Goal: Information Seeking & Learning: Learn about a topic

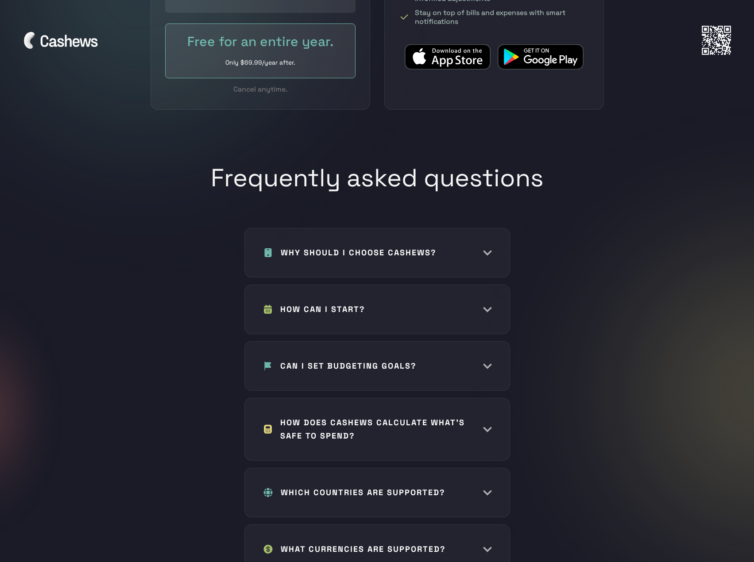
scroll to position [3940, 0]
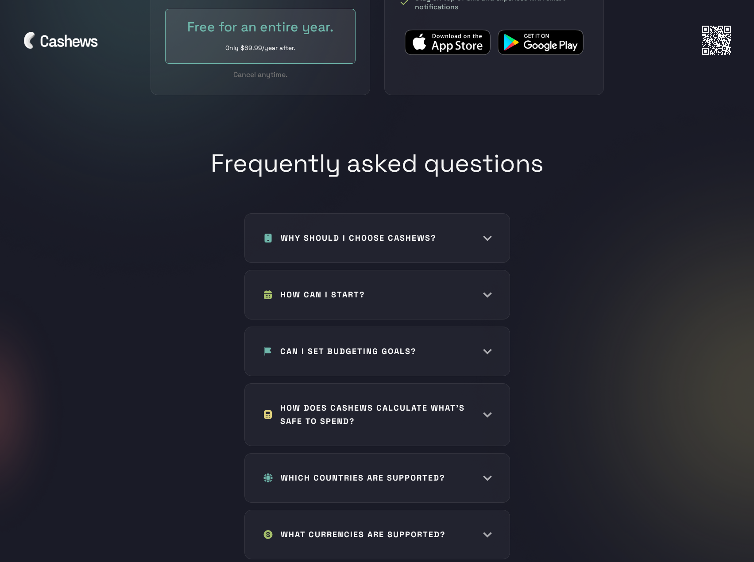
drag, startPoint x: 404, startPoint y: 202, endPoint x: 395, endPoint y: 185, distance: 20.0
click at [395, 185] on h1 "Frequently asked questions" at bounding box center [377, 171] width 333 height 47
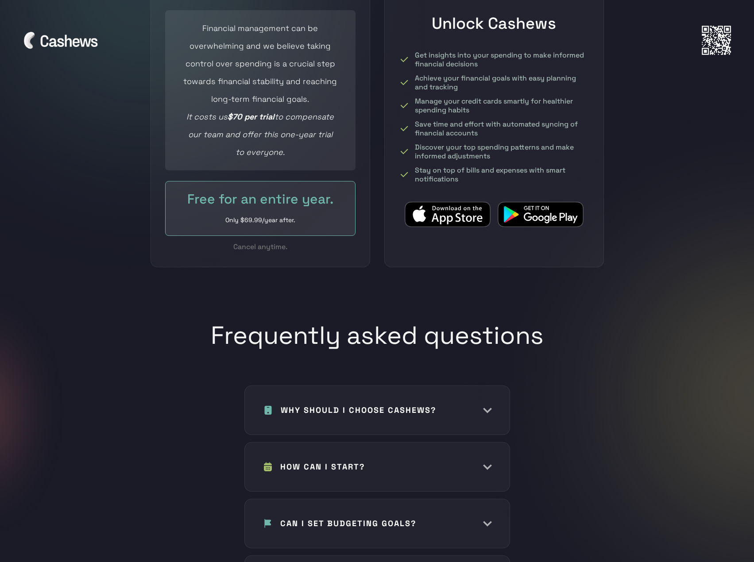
scroll to position [3762, 0]
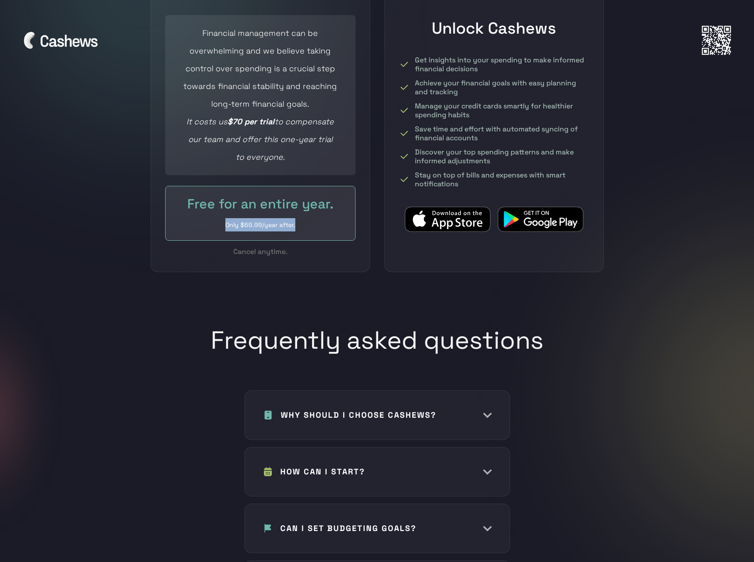
click at [332, 203] on div "Free for an entire year. Only $69.99/year after." at bounding box center [260, 213] width 190 height 55
click at [295, 200] on div "Free for an entire year." at bounding box center [260, 204] width 154 height 18
click at [280, 207] on div "Free for an entire year. Only $69.99/year after." at bounding box center [260, 213] width 190 height 55
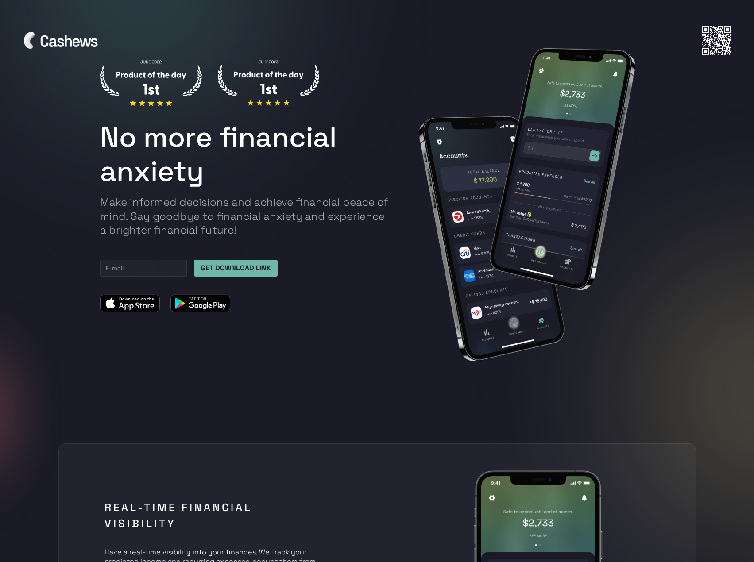
scroll to position [0, 0]
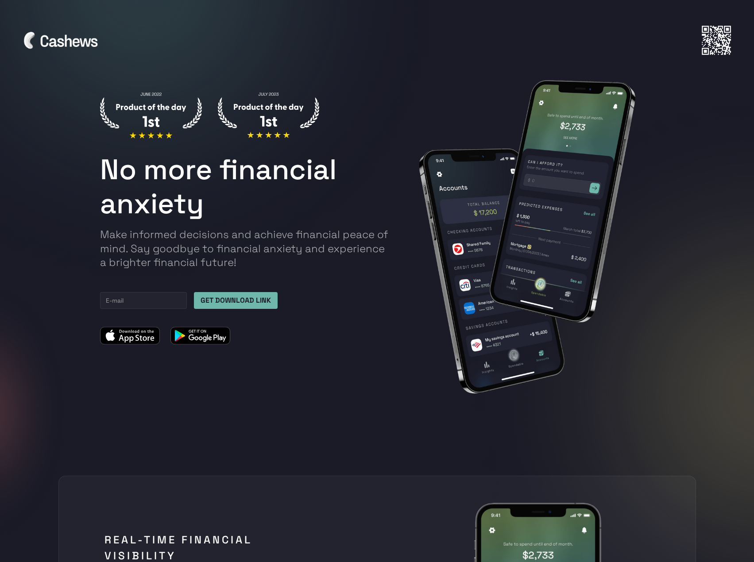
click at [42, 48] on img at bounding box center [63, 40] width 80 height 20
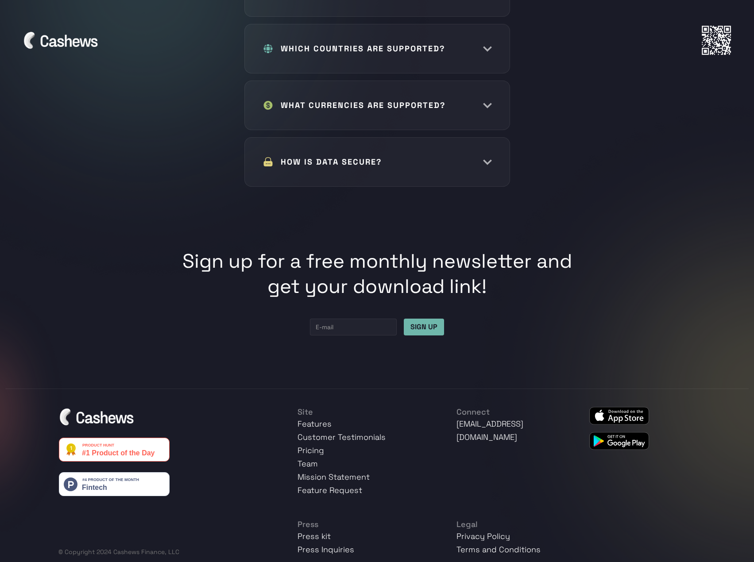
scroll to position [4372, 0]
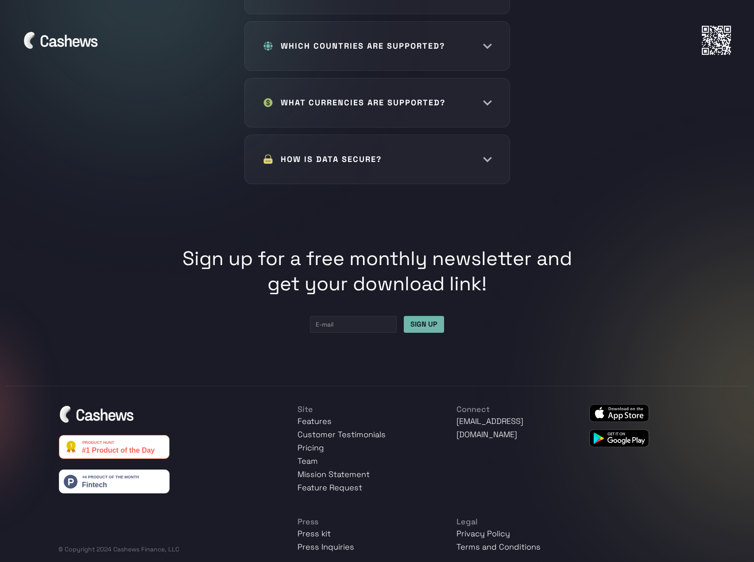
click at [312, 443] on link "Pricing" at bounding box center [310, 448] width 27 height 10
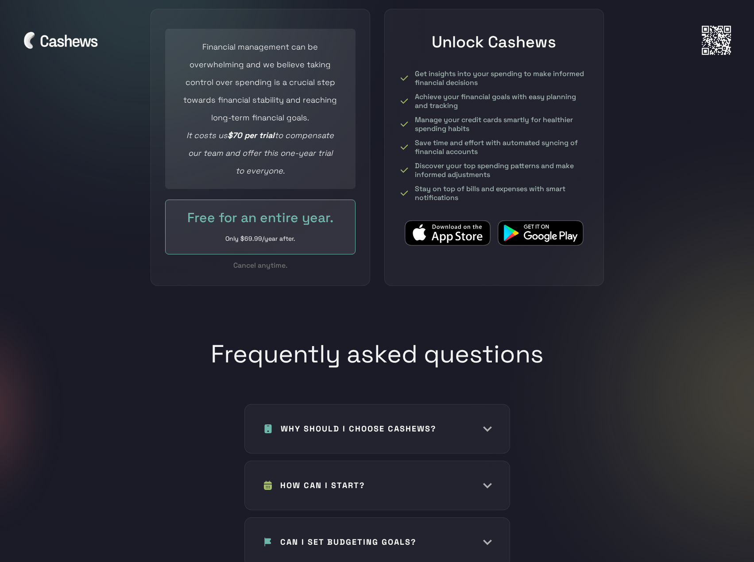
scroll to position [3748, 0]
click at [490, 425] on img at bounding box center [478, 429] width 27 height 9
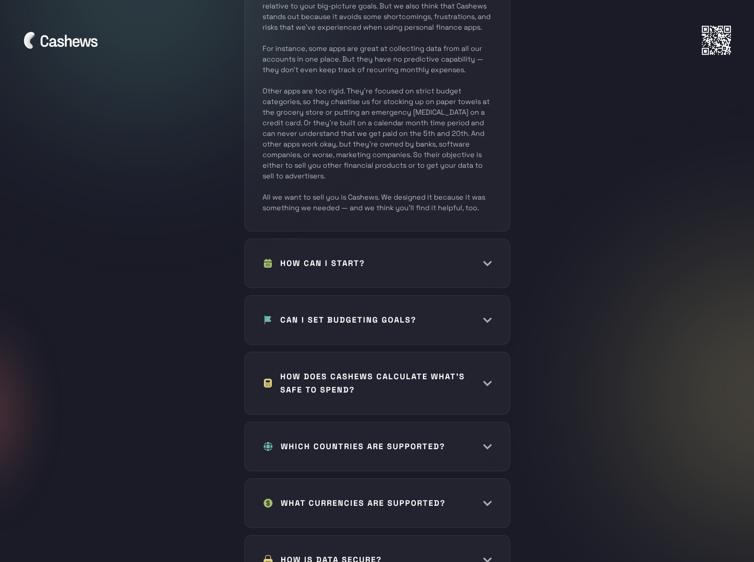
scroll to position [4235, 0]
